Goal: Information Seeking & Learning: Learn about a topic

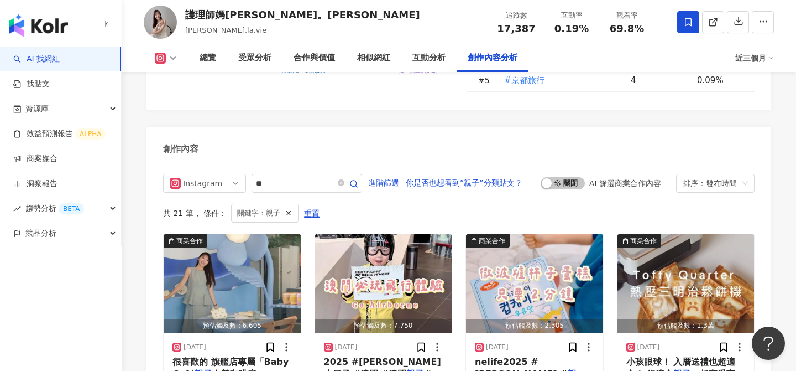
scroll to position [3310, 0]
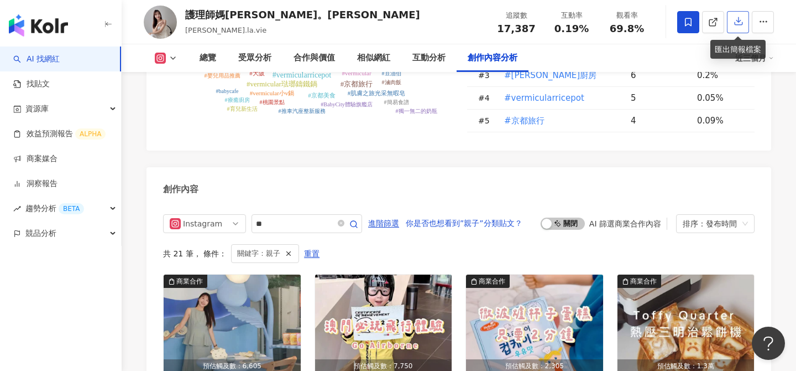
click at [742, 23] on icon "button" at bounding box center [739, 21] width 10 height 10
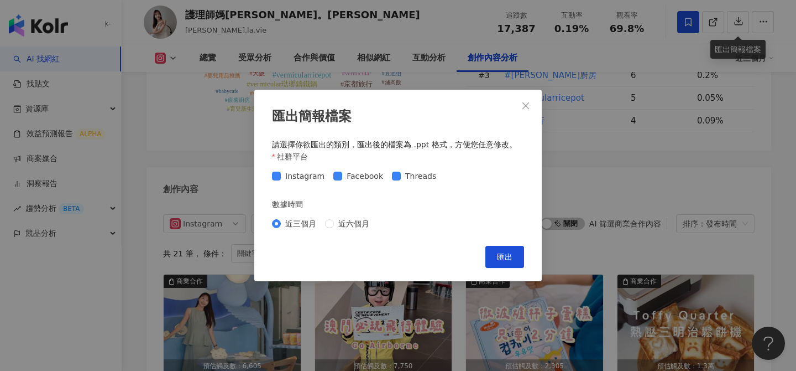
click at [636, 180] on div "匯出簡報檔案 請選擇你欲匯出的類別，匯出後的檔案為 .ppt 格式，方便您任意修改。 社群平台 Instagram Facebook Threads 數據時間…" at bounding box center [398, 185] width 796 height 371
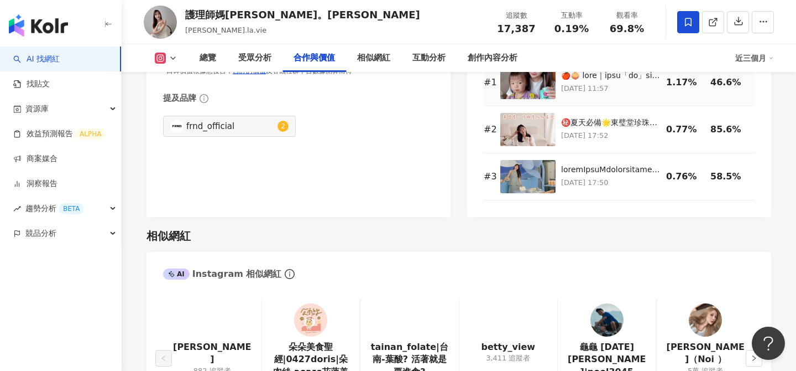
scroll to position [1535, 0]
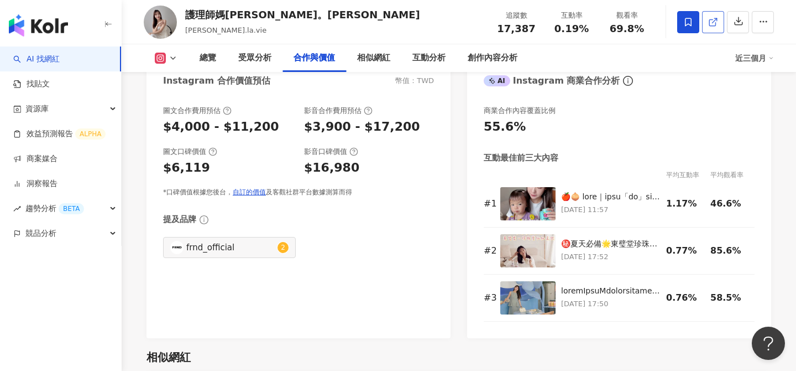
click at [705, 25] on link at bounding box center [713, 22] width 22 height 22
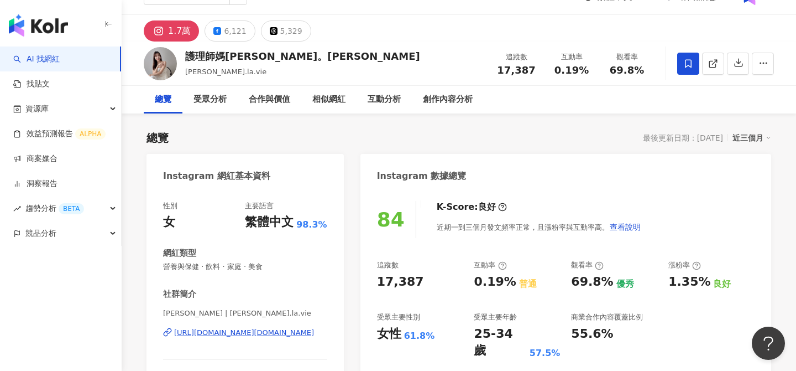
scroll to position [20, 0]
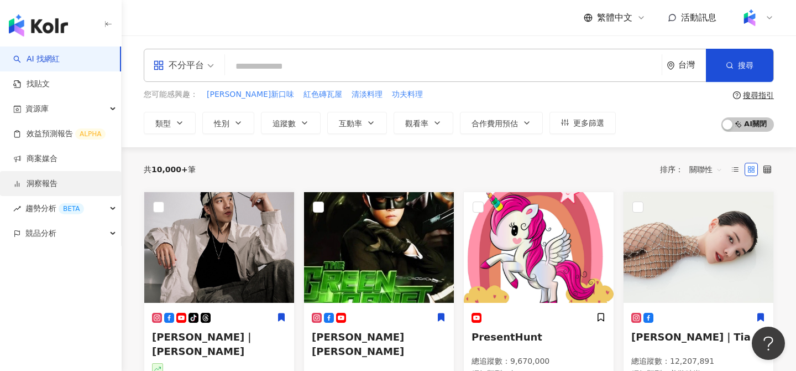
click at [58, 180] on link "洞察報告" at bounding box center [35, 183] width 44 height 11
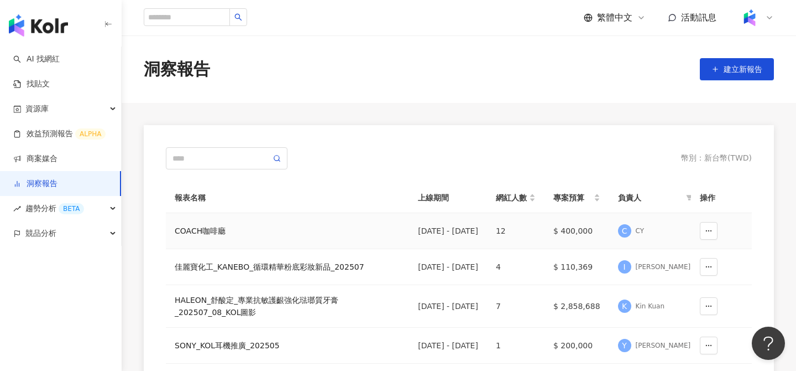
click at [216, 226] on div "COACH咖啡廳" at bounding box center [288, 231] width 226 height 12
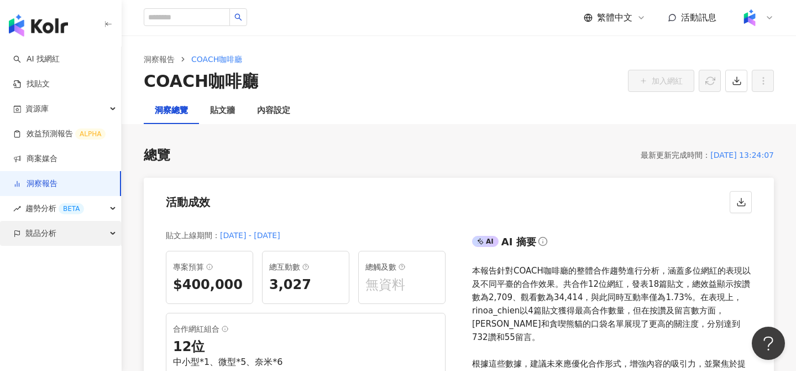
click at [84, 232] on div "競品分析" at bounding box center [60, 233] width 121 height 25
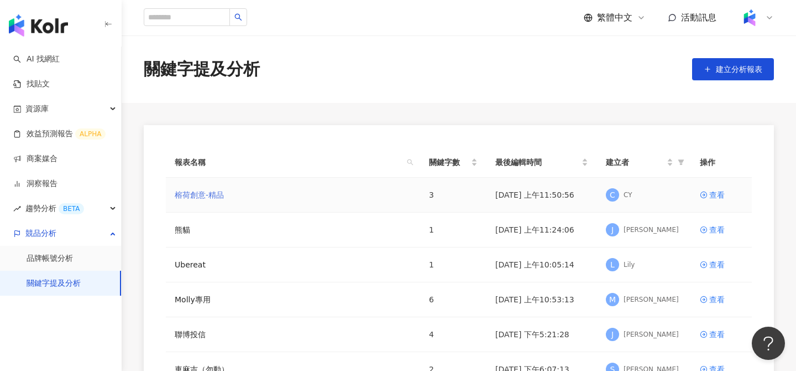
click at [215, 195] on link "榕荷創意-精品" at bounding box center [199, 195] width 49 height 12
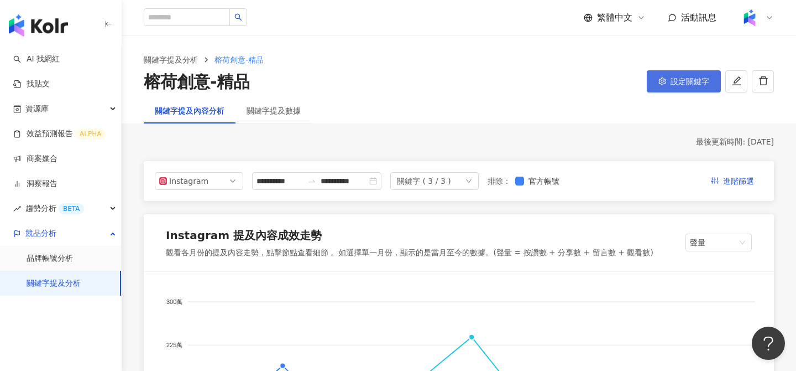
click at [697, 77] on span "設定關鍵字" at bounding box center [690, 81] width 39 height 9
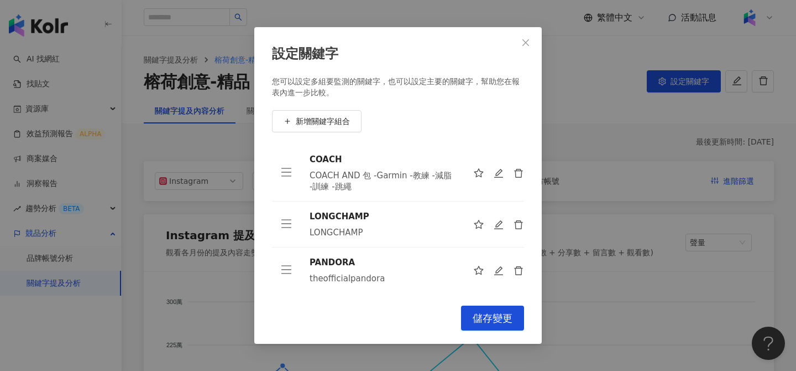
click at [374, 181] on div "COACH AND 包 -Garmin -教練 -減脂 -訓練 -跳繩" at bounding box center [383, 181] width 146 height 22
click at [337, 181] on div "COACH AND 包 -Garmin -教練 -減脂 -訓練 -跳繩" at bounding box center [383, 181] width 146 height 22
click at [332, 234] on div "LONGCHAMP" at bounding box center [383, 232] width 146 height 11
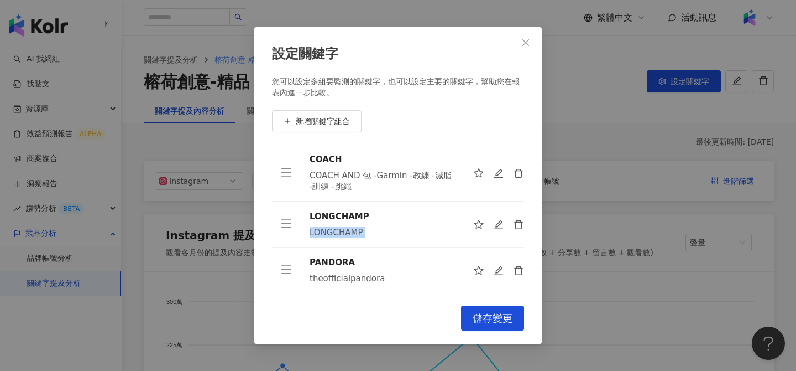
click at [332, 234] on div "LONGCHAMP" at bounding box center [383, 232] width 146 height 11
copy tbody "LONGCHAMP"
click at [51, 64] on div "設定關鍵字 您可以設定多組要監測的關鍵字，也可以設定主要的關鍵字，幫助您在報表內進一步比較。 新增關鍵字組合 COACH COACH AND 包 -Garmi…" at bounding box center [398, 185] width 796 height 371
click at [53, 57] on div "設定關鍵字 您可以設定多組要監測的關鍵字，也可以設定主要的關鍵字，幫助您在報表內進一步比較。 新增關鍵字組合 COACH COACH AND 包 -Garmi…" at bounding box center [398, 185] width 796 height 371
click at [528, 44] on icon "close" at bounding box center [526, 42] width 7 height 7
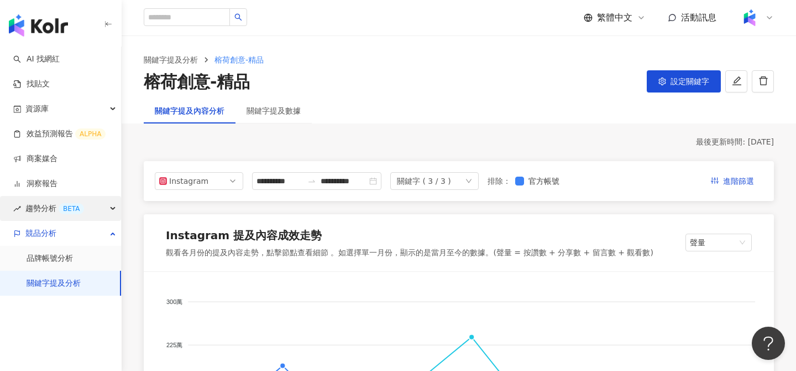
click at [96, 206] on div "趨勢分析 BETA" at bounding box center [60, 208] width 121 height 25
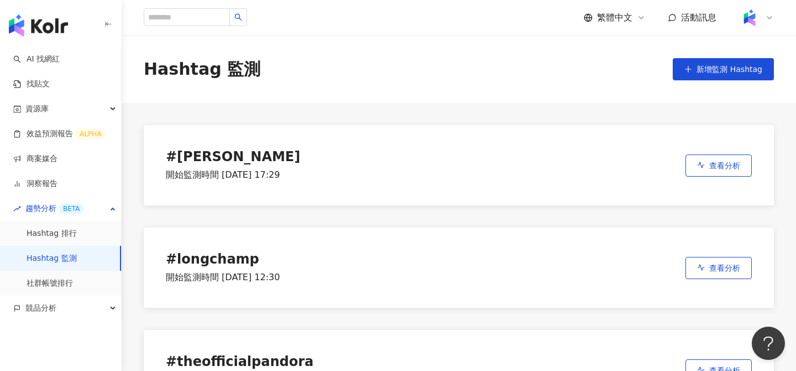
scroll to position [4, 0]
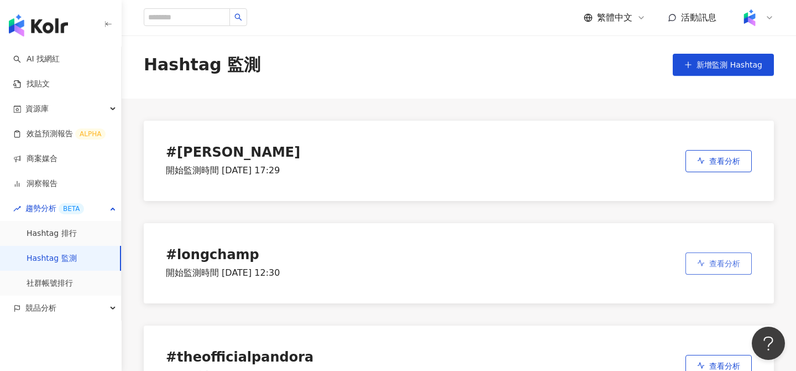
click at [705, 269] on button "查看分析" at bounding box center [719, 263] width 66 height 22
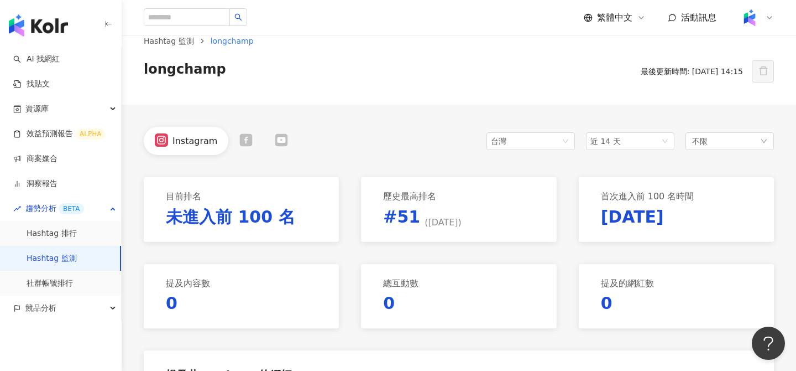
scroll to position [29, 0]
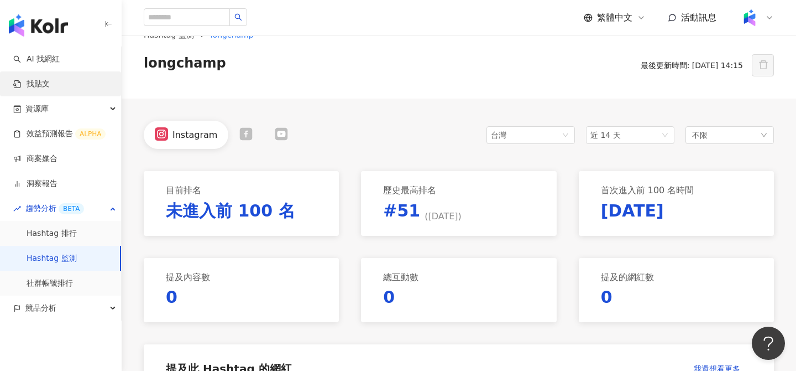
click at [50, 86] on link "找貼文" at bounding box center [31, 84] width 37 height 11
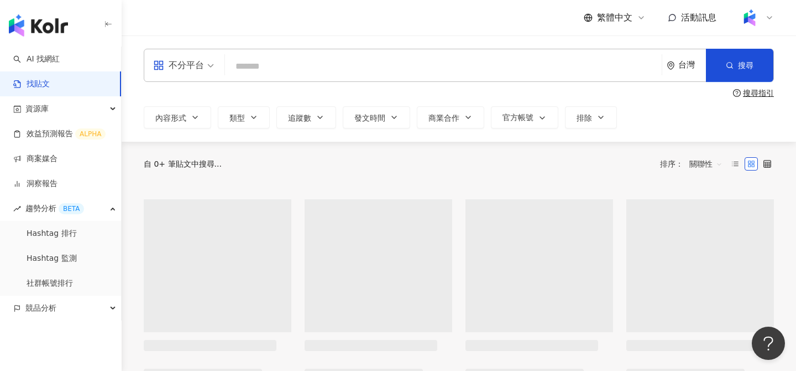
click at [344, 72] on input "search" at bounding box center [444, 66] width 428 height 24
paste input "*********"
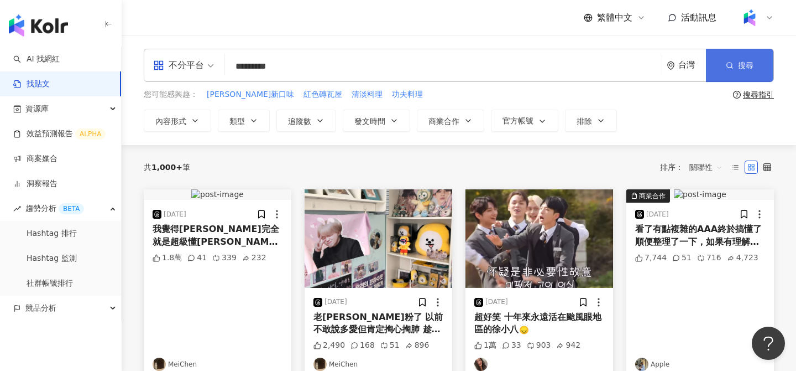
type input "*********"
click at [753, 64] on span "搜尋" at bounding box center [745, 65] width 15 height 9
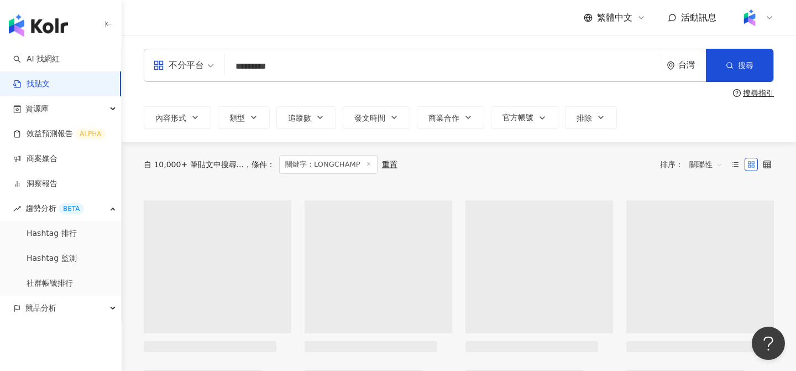
click at [702, 166] on span "關聯性" at bounding box center [706, 164] width 33 height 18
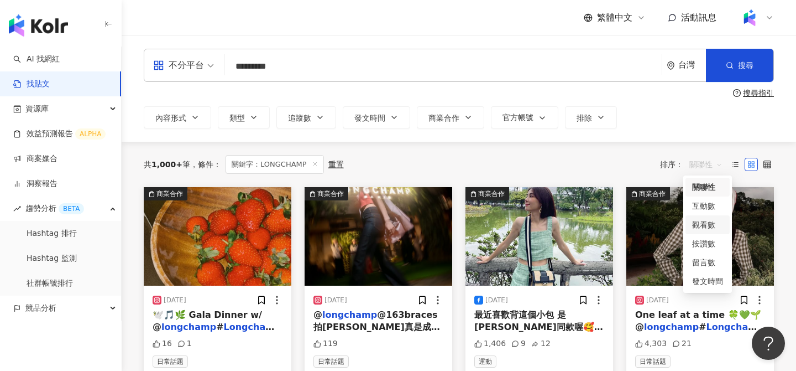
click at [705, 225] on div "觀看數" at bounding box center [708, 224] width 31 height 12
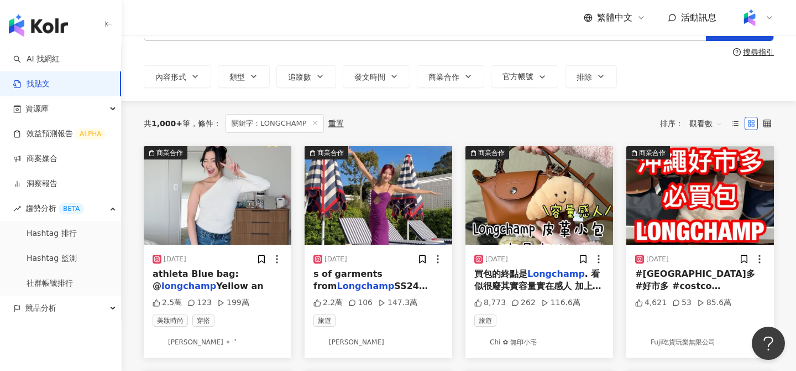
scroll to position [43, 0]
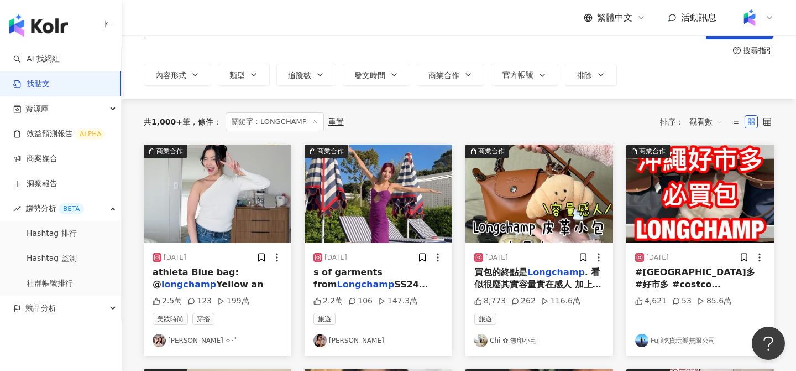
click at [583, 122] on div "共 1,000+ 筆 條件 ： 關鍵字：LONGCHAMP 重置 排序： 觀看數" at bounding box center [459, 121] width 631 height 19
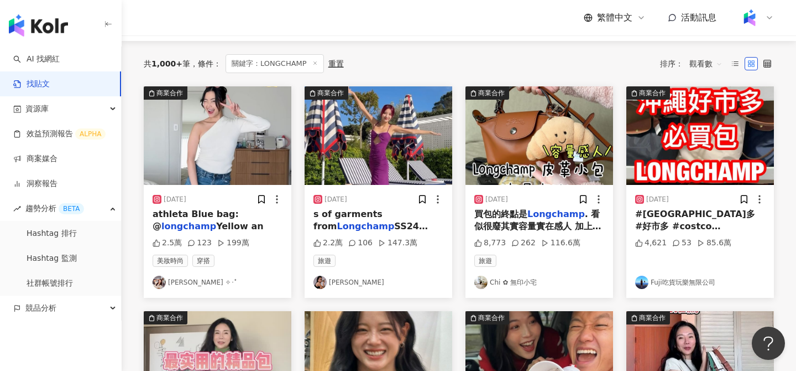
scroll to position [103, 0]
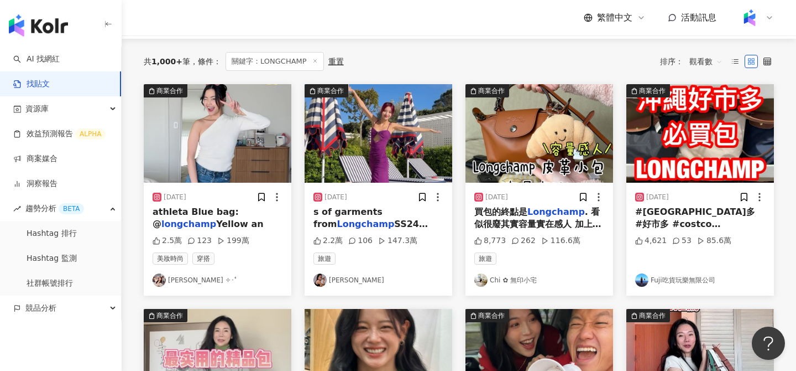
click at [220, 134] on img "button" at bounding box center [218, 133] width 148 height 98
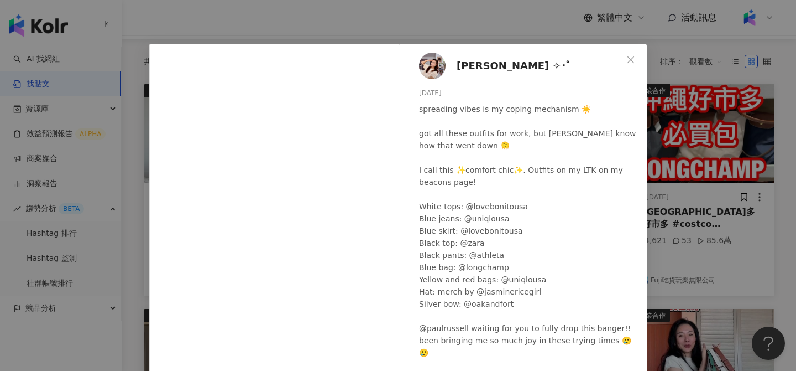
scroll to position [14, 0]
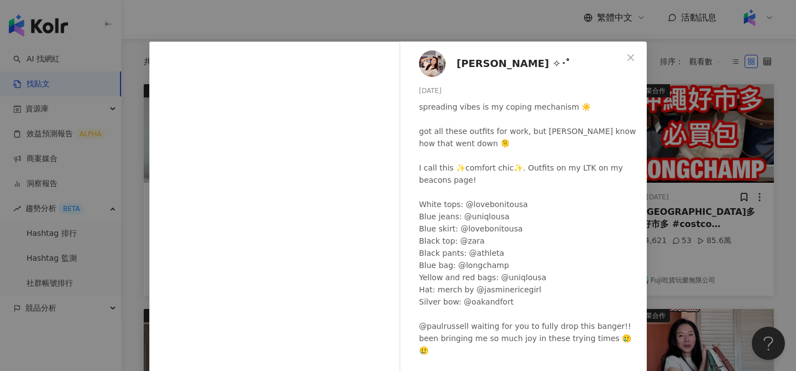
click at [704, 130] on div "chloe shih ✧･ﾟ 2024/1/15 spreading vibes is my coping mechanism ☀️ got all thes…" at bounding box center [398, 185] width 796 height 371
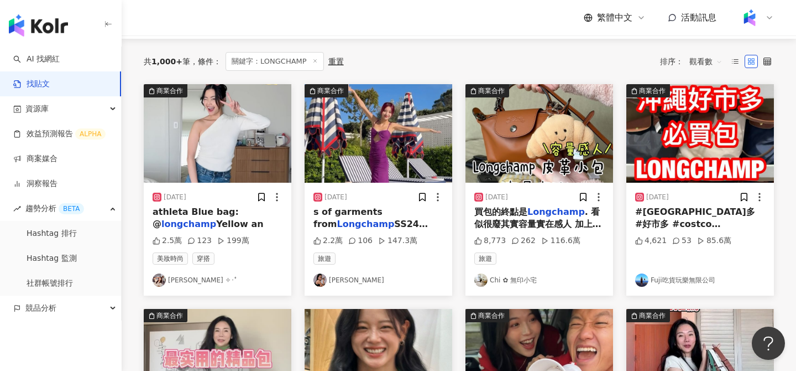
click at [425, 157] on img "button" at bounding box center [379, 133] width 148 height 98
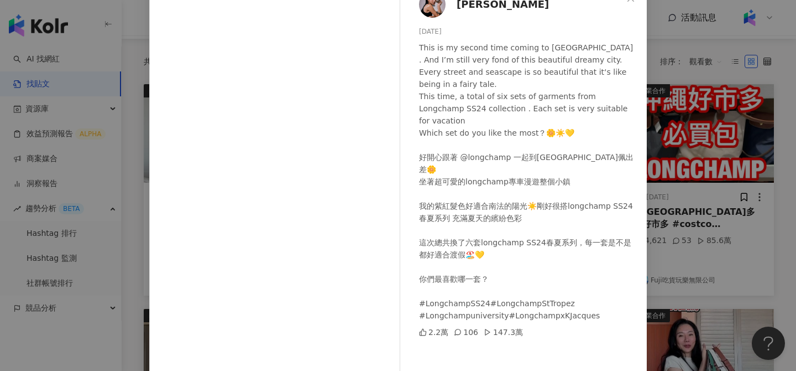
scroll to position [75, 0]
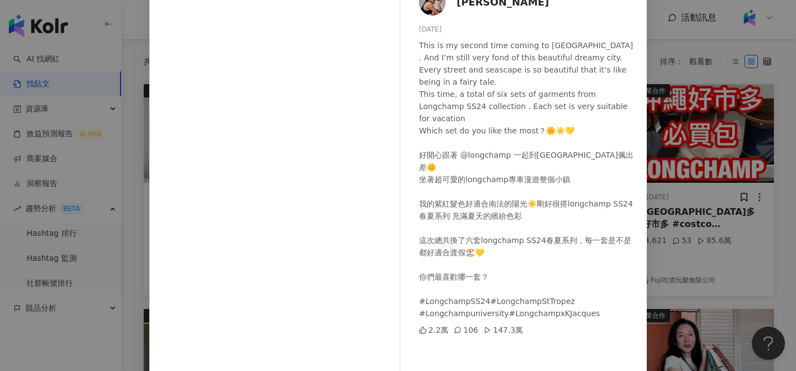
click at [670, 153] on div "呂芷葇 2024/4/28 This is my second time coming to Saint-Tropez . And I’m still ver…" at bounding box center [398, 185] width 796 height 371
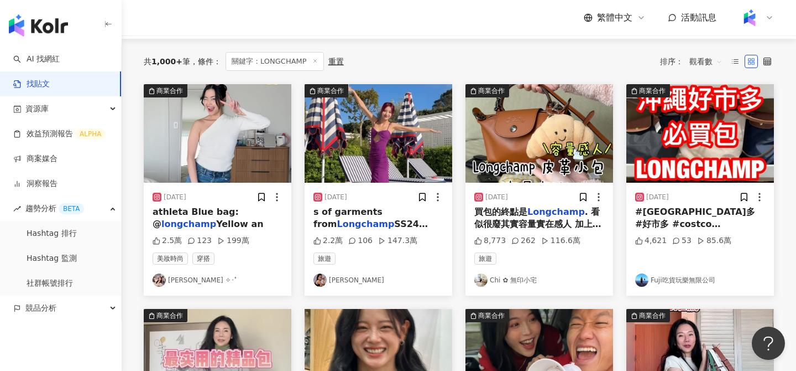
click at [493, 134] on img "button" at bounding box center [540, 133] width 148 height 98
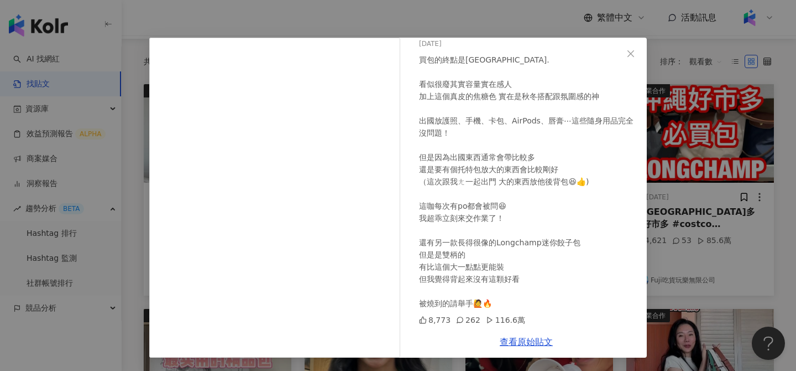
scroll to position [125, 0]
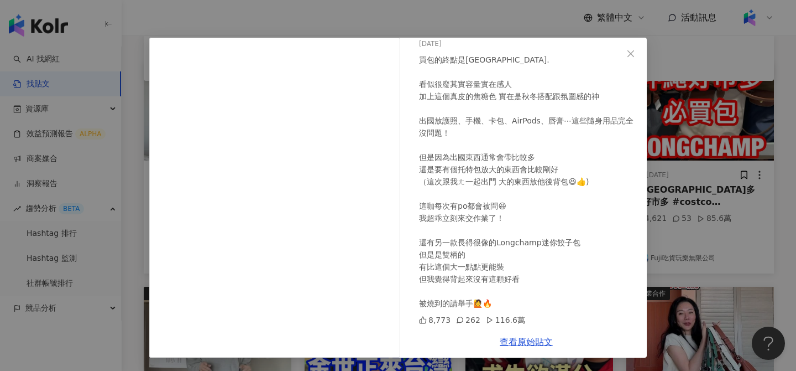
click at [727, 186] on div "Chi ✿ 無印小宅 2025/2/18 買包的終點是Longchamp. 看似很廢其實容量實在感人 加上這個真皮的焦糖色 實在是秋冬搭配跟氛圍感的神 出國放…" at bounding box center [398, 185] width 796 height 371
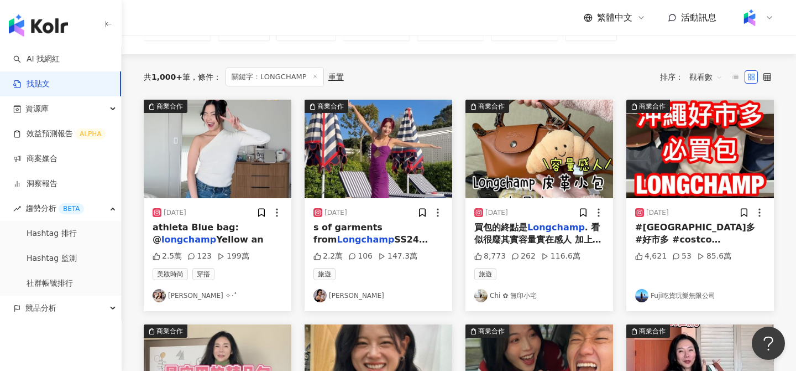
scroll to position [90, 0]
